Goal: Entertainment & Leisure: Browse casually

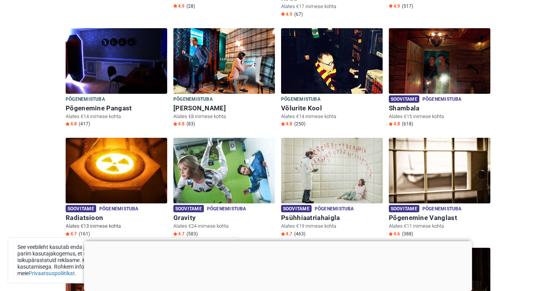
scroll to position [220, 0]
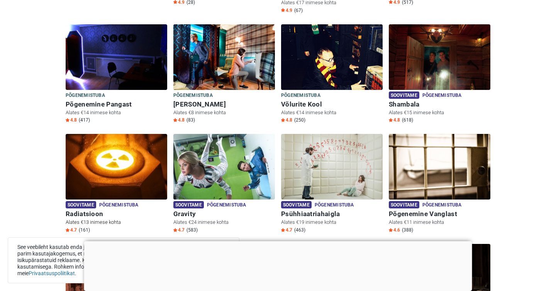
click at [138, 170] on img at bounding box center [117, 167] width 102 height 66
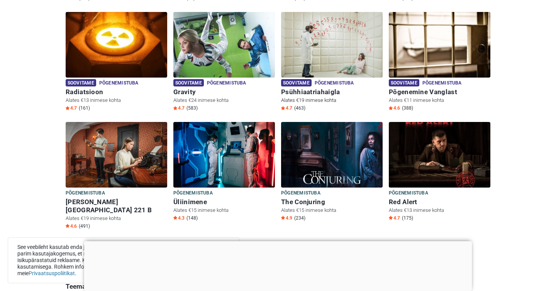
scroll to position [347, 0]
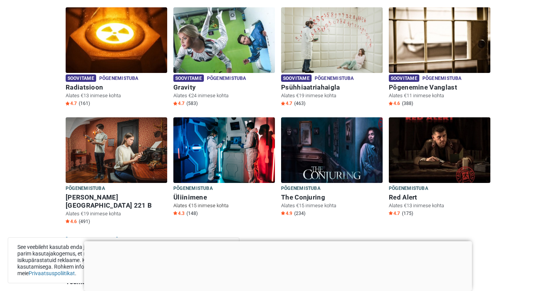
click at [233, 136] on img at bounding box center [224, 150] width 102 height 66
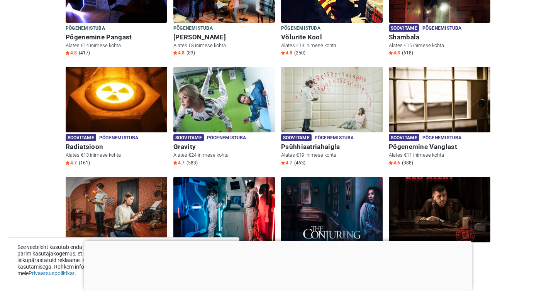
scroll to position [286, 0]
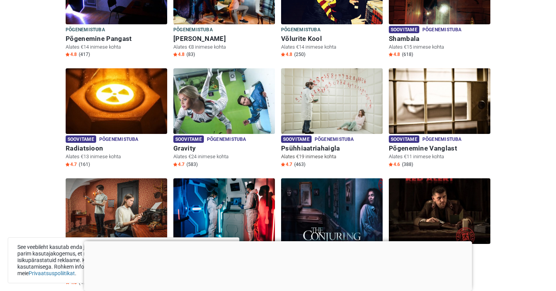
click at [313, 105] on img at bounding box center [332, 101] width 102 height 66
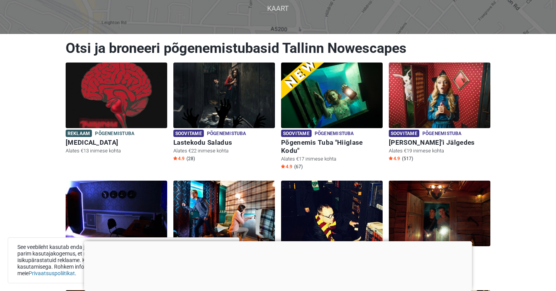
scroll to position [63, 0]
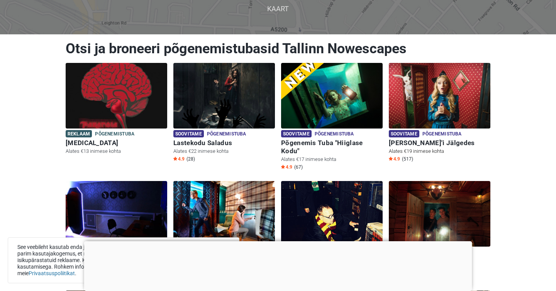
click at [422, 97] on img at bounding box center [440, 96] width 102 height 66
click at [394, 112] on img at bounding box center [440, 96] width 102 height 66
click at [418, 110] on img at bounding box center [440, 96] width 102 height 66
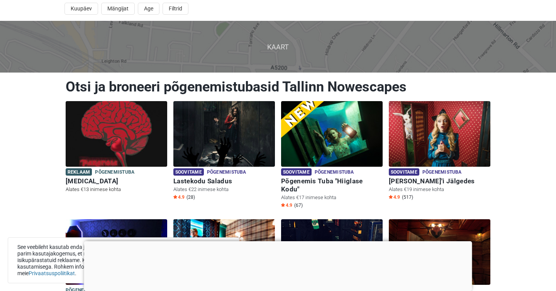
scroll to position [0, 0]
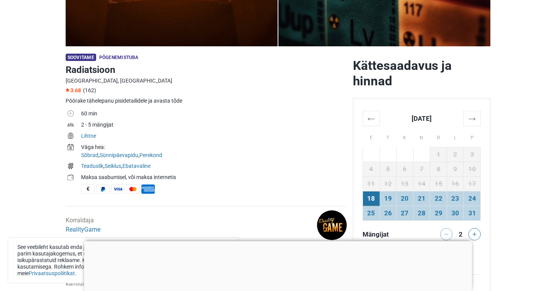
scroll to position [196, 0]
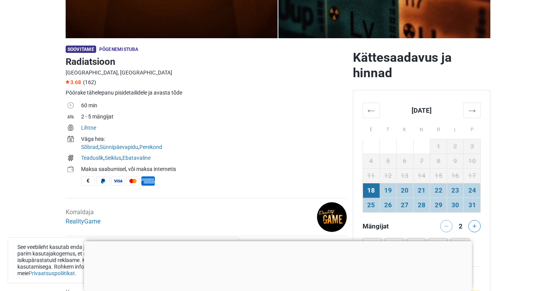
click at [269, 241] on div at bounding box center [278, 241] width 388 height 0
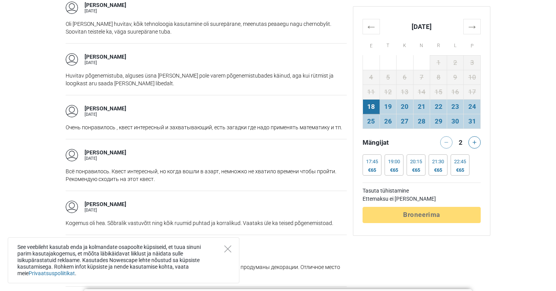
scroll to position [910, 0]
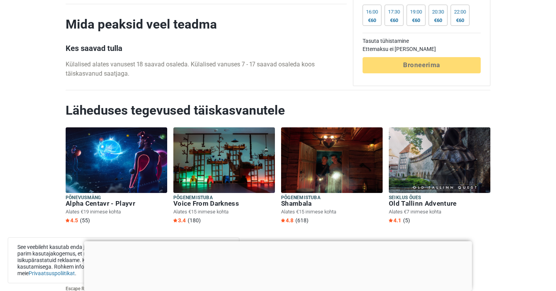
scroll to position [1857, 0]
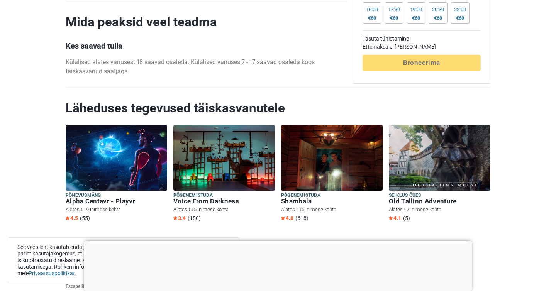
click at [253, 153] on img at bounding box center [224, 158] width 102 height 66
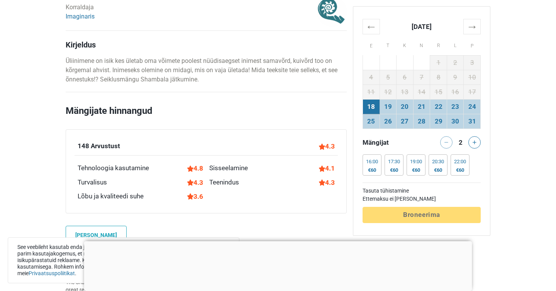
scroll to position [0, 0]
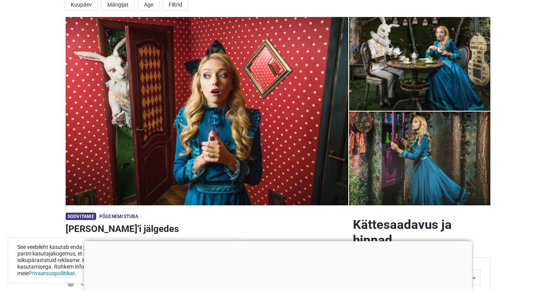
scroll to position [51, 0]
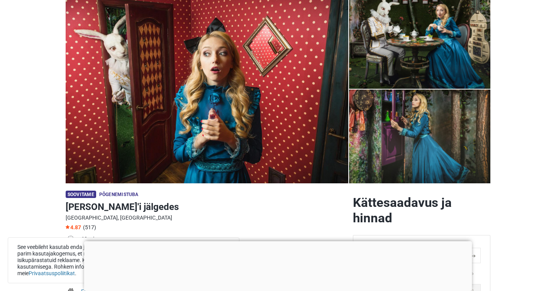
click at [275, 241] on div at bounding box center [278, 241] width 388 height 0
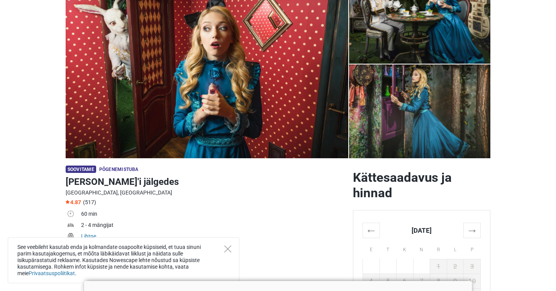
scroll to position [80, 0]
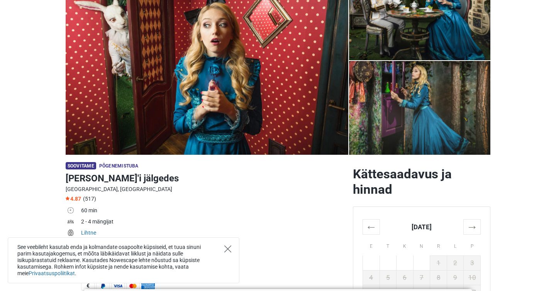
click at [226, 252] on icon "Close" at bounding box center [227, 249] width 7 height 7
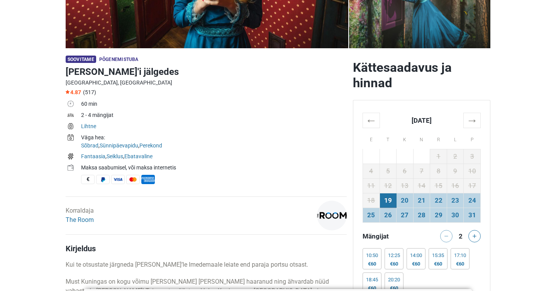
scroll to position [0, 0]
